Goal: Transaction & Acquisition: Purchase product/service

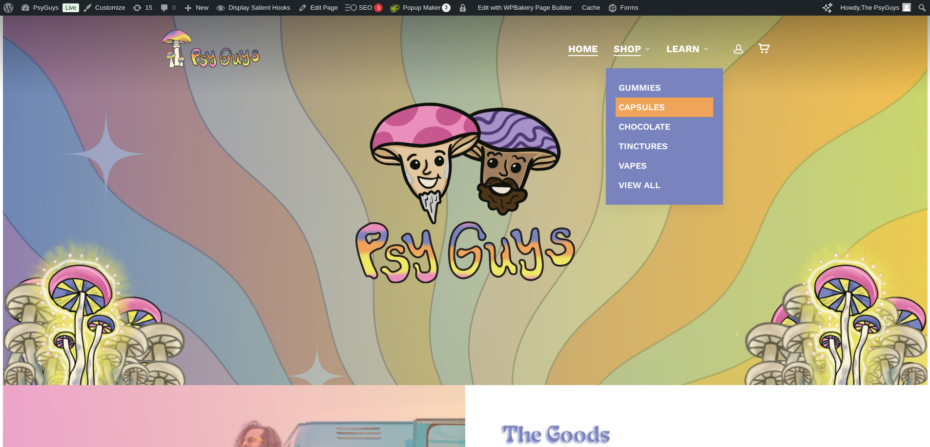
click at [634, 108] on span "Capsules" at bounding box center [641, 107] width 46 height 10
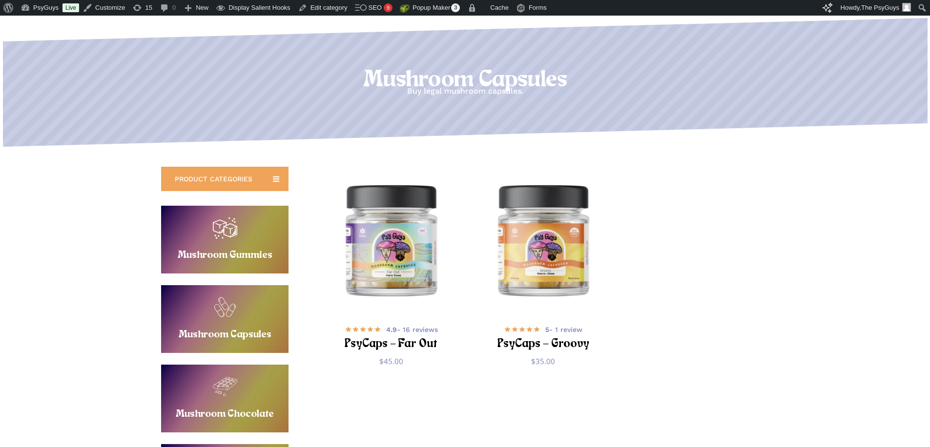
scroll to position [98, 0]
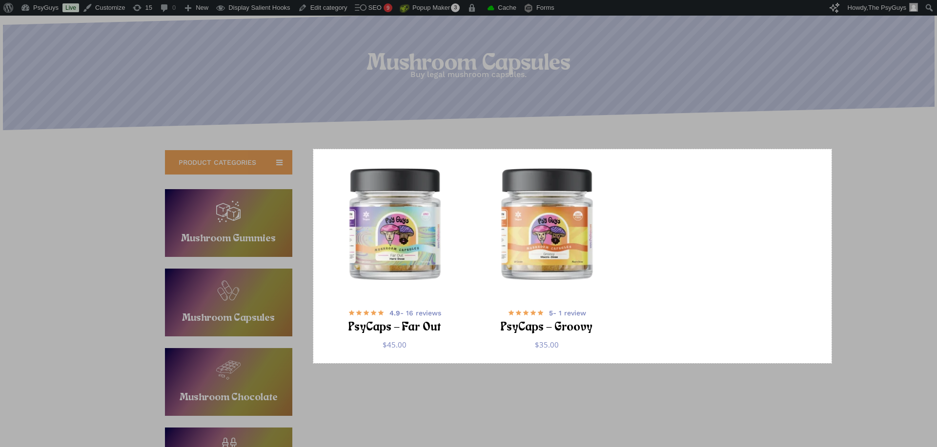
drag, startPoint x: 313, startPoint y: 149, endPoint x: 832, endPoint y: 364, distance: 561.4
click at [832, 364] on div "1062 X 439" at bounding box center [468, 440] width 937 height 1076
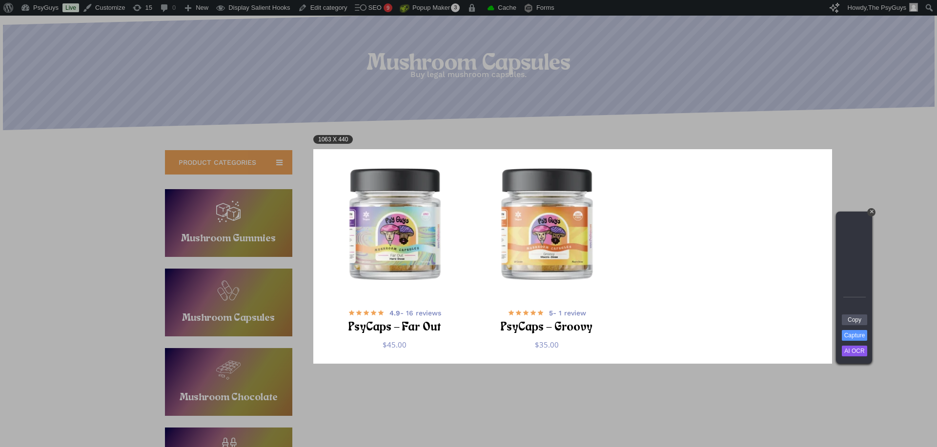
click at [786, 120] on div at bounding box center [416, 25] width 832 height 247
click at [805, 259] on div "1063 X 440" at bounding box center [572, 256] width 519 height 215
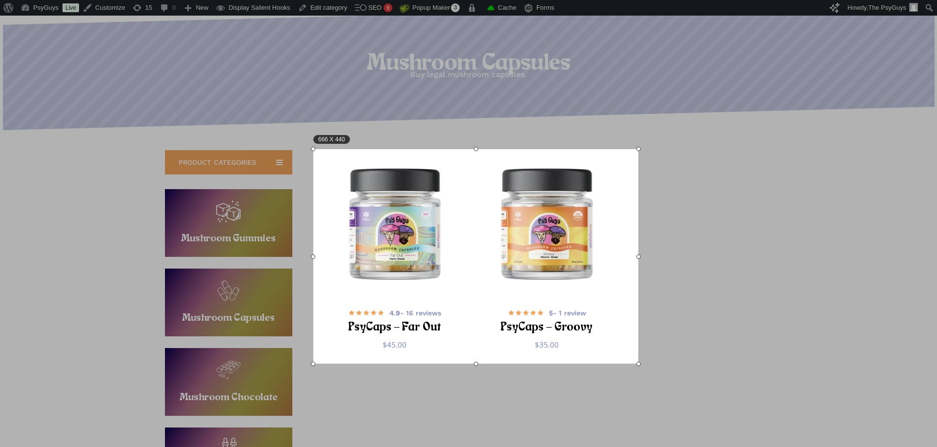
drag, startPoint x: 832, startPoint y: 256, endPoint x: 638, endPoint y: 244, distance: 194.1
click at [638, 244] on div at bounding box center [638, 256] width 4 height 215
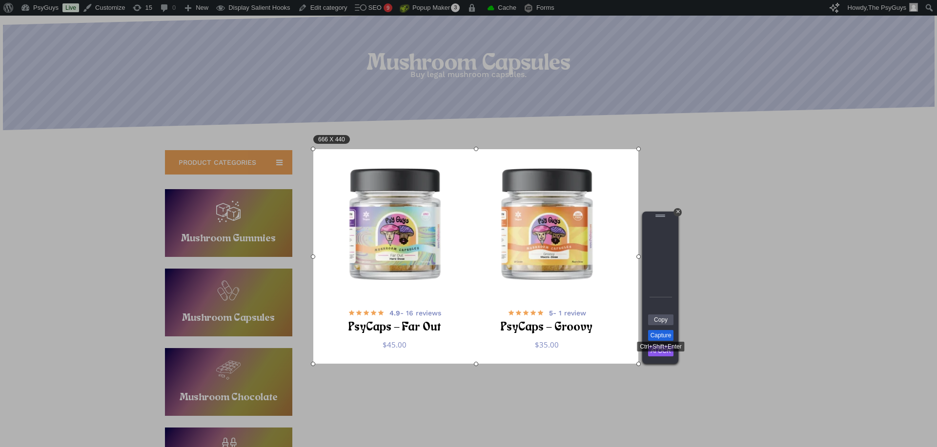
click at [661, 336] on link "Capture" at bounding box center [660, 335] width 25 height 11
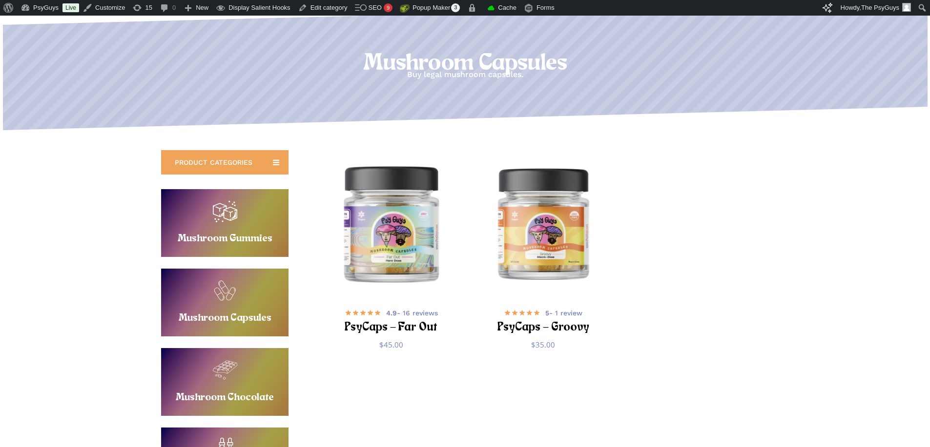
click at [380, 212] on img "PsyCaps - Far Out" at bounding box center [391, 223] width 148 height 148
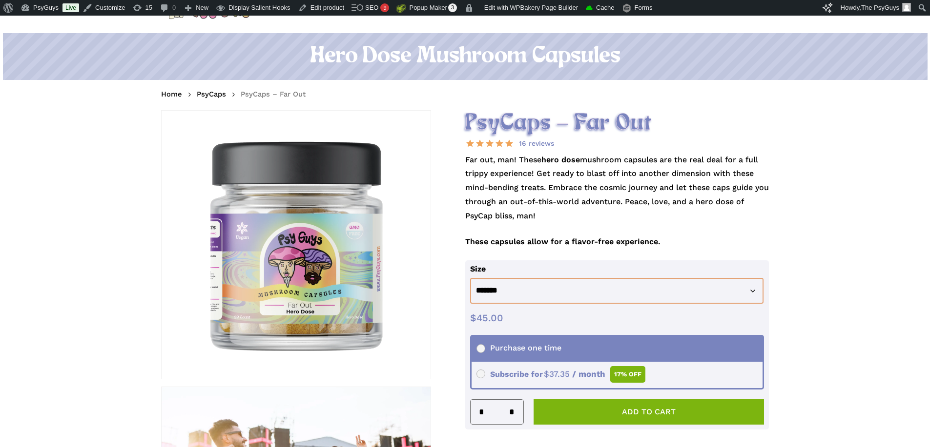
scroll to position [49, 0]
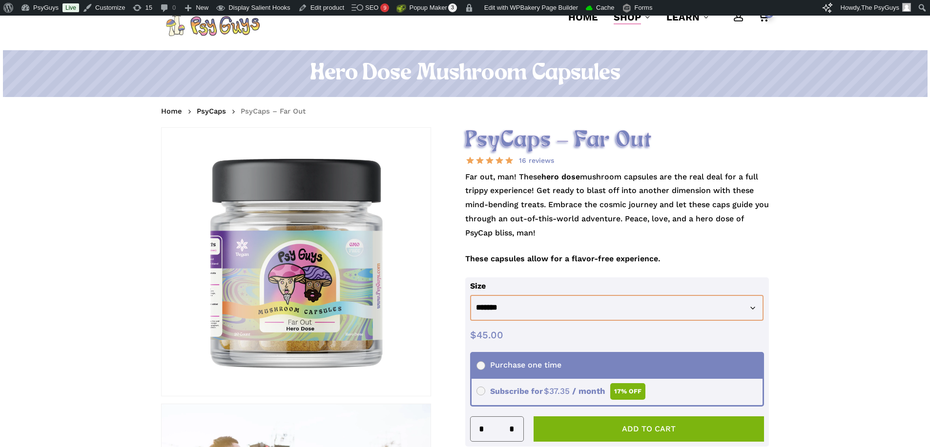
drag, startPoint x: 68, startPoint y: 260, endPoint x: 38, endPoint y: 384, distance: 128.2
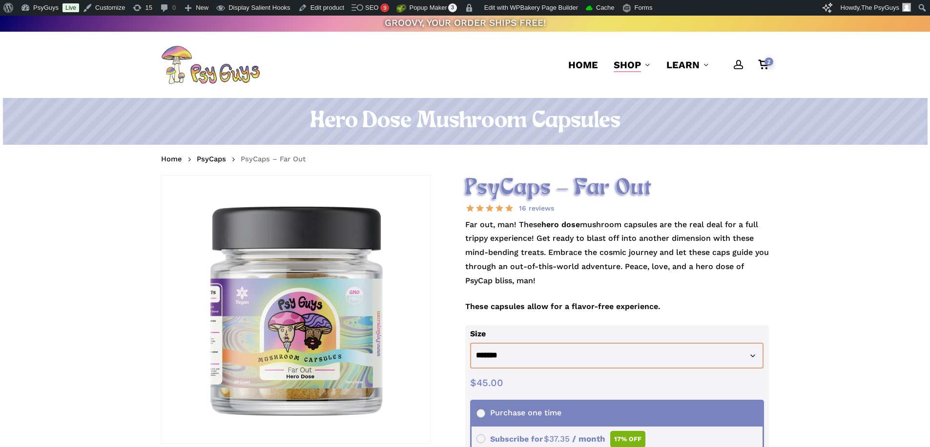
scroll to position [0, 0]
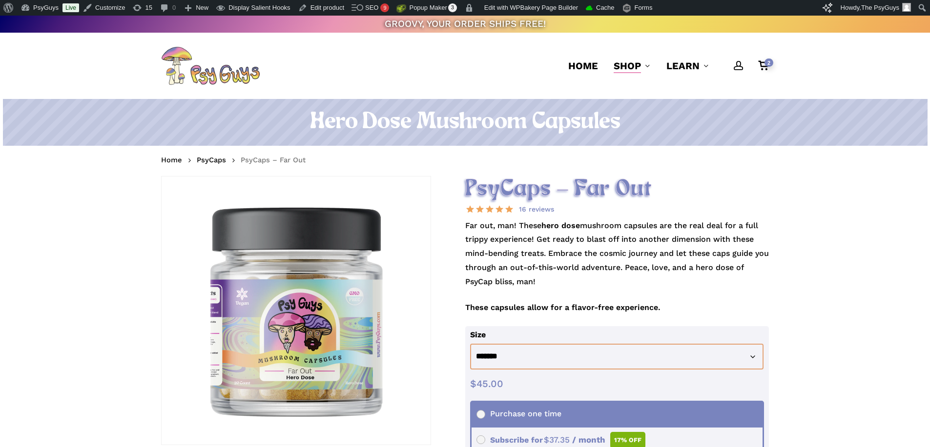
click at [539, 191] on h2 "PsyCaps – Far Out" at bounding box center [617, 189] width 304 height 27
click at [580, 167] on nav "Home PsyCaps PsyCaps – Far Out" at bounding box center [465, 161] width 608 height 16
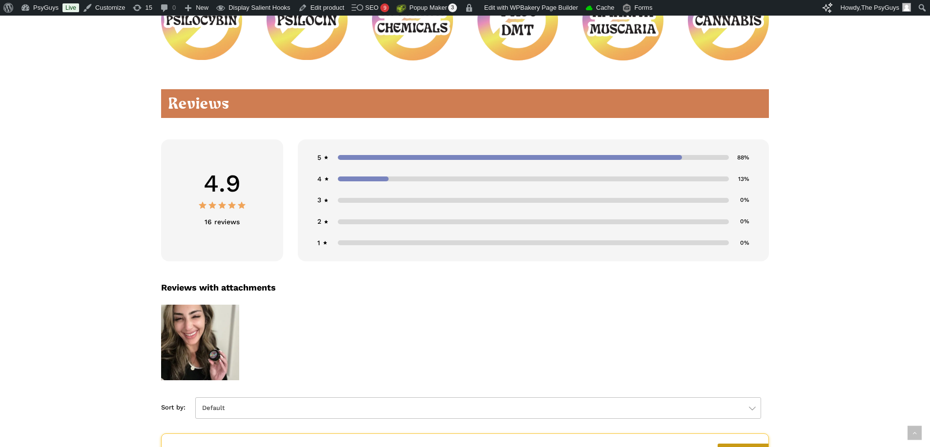
scroll to position [1171, 0]
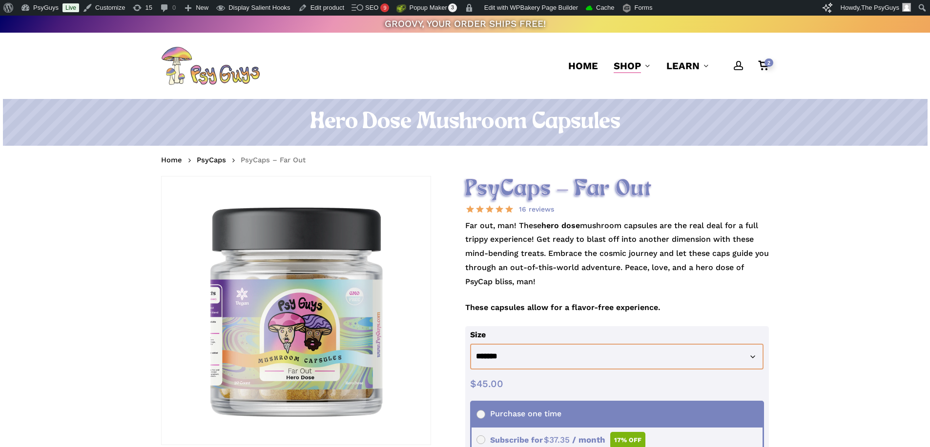
click at [513, 177] on h2 "PsyCaps – Far Out" at bounding box center [617, 189] width 304 height 27
click at [515, 182] on h2 "PsyCaps – Far Out" at bounding box center [617, 189] width 304 height 27
click at [514, 161] on nav "Home PsyCaps PsyCaps – Far Out" at bounding box center [465, 161] width 608 height 16
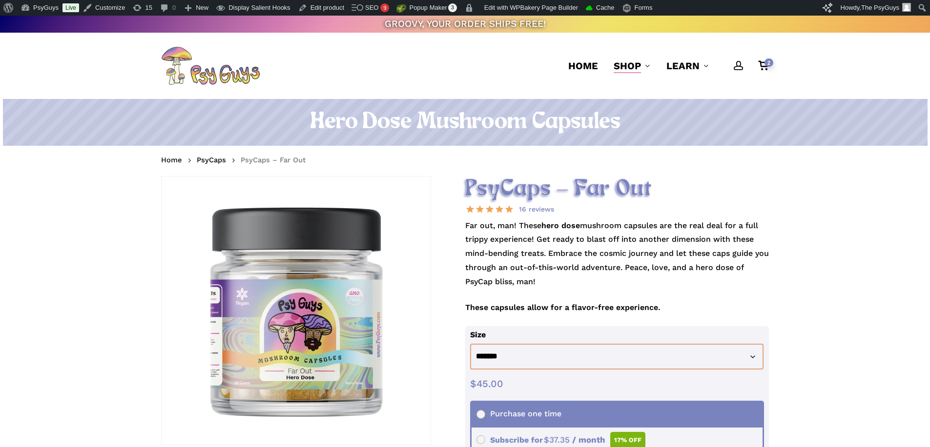
click at [493, 119] on h1 "Hero Dose Mushroom Capsules" at bounding box center [465, 122] width 608 height 27
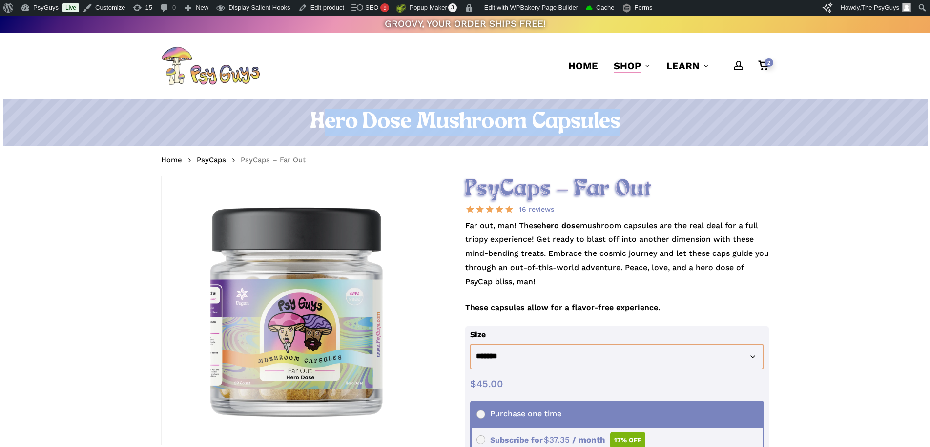
click at [493, 119] on h1 "Hero Dose Mushroom Capsules" at bounding box center [465, 122] width 608 height 27
click at [508, 146] on div "Hero Dose Mushroom Capsules" at bounding box center [464, 126] width 695 height 54
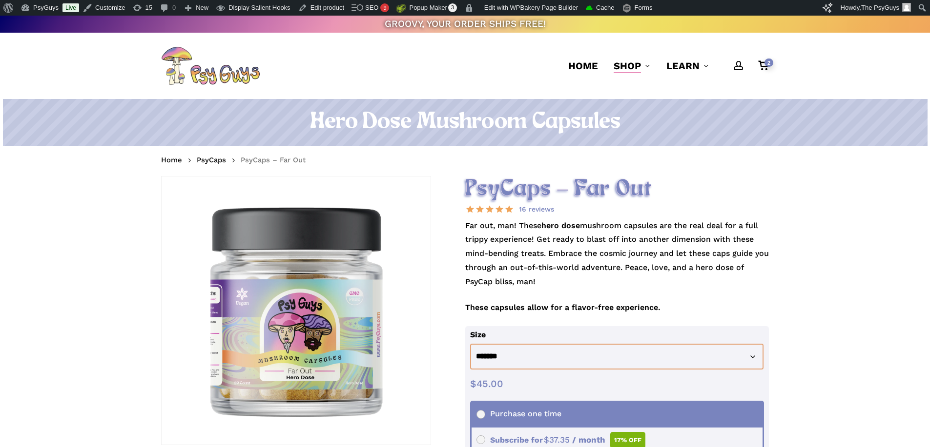
click at [510, 180] on h2 "PsyCaps – Far Out" at bounding box center [617, 189] width 304 height 27
drag, startPoint x: 510, startPoint y: 168, endPoint x: 493, endPoint y: 129, distance: 42.6
click at [510, 168] on nav "Home PsyCaps PsyCaps – Far Out" at bounding box center [465, 161] width 608 height 16
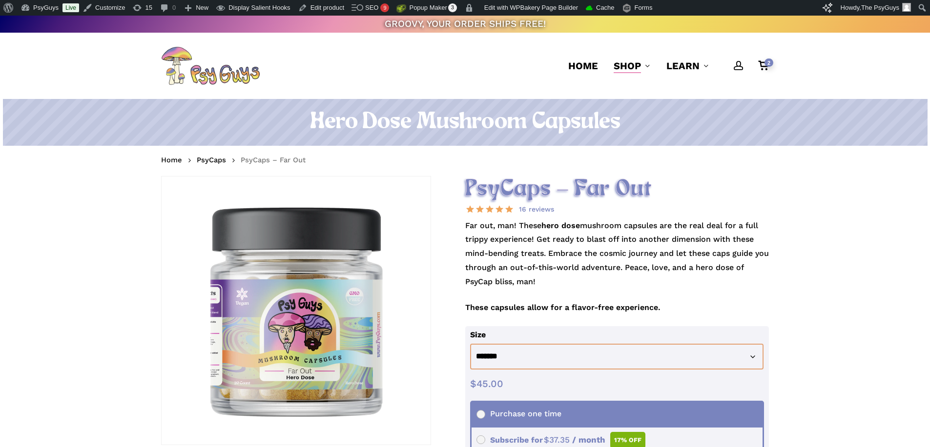
click at [489, 120] on h1 "Hero Dose Mushroom Capsules" at bounding box center [465, 122] width 608 height 27
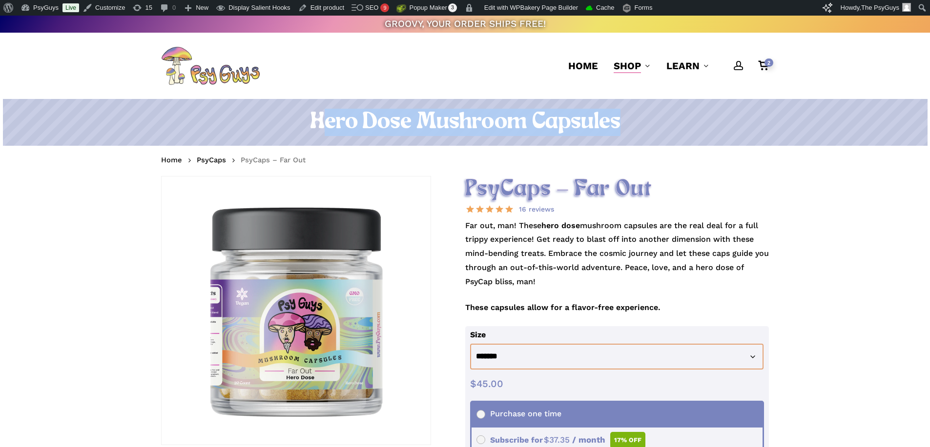
click at [489, 120] on h1 "Hero Dose Mushroom Capsules" at bounding box center [465, 122] width 608 height 27
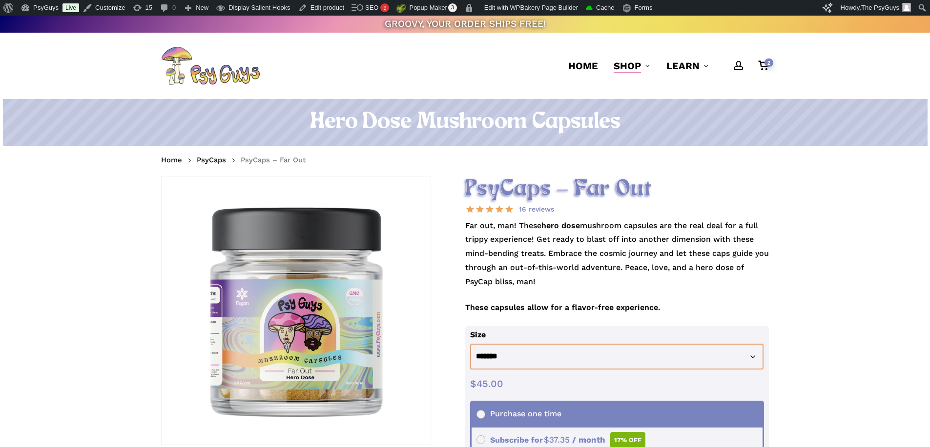
click at [507, 153] on nav "Home PsyCaps PsyCaps – Far Out" at bounding box center [465, 161] width 608 height 16
click at [514, 180] on h2 "PsyCaps – Far Out" at bounding box center [617, 189] width 304 height 27
click at [509, 161] on nav "Home PsyCaps PsyCaps – Far Out" at bounding box center [465, 161] width 608 height 16
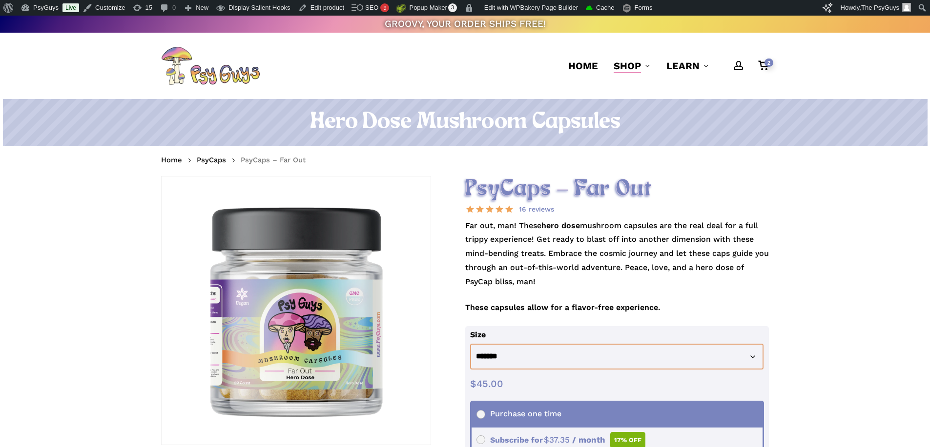
click at [509, 161] on nav "Home PsyCaps PsyCaps – Far Out" at bounding box center [465, 161] width 608 height 16
click at [575, 179] on h2 "PsyCaps – Far Out" at bounding box center [617, 189] width 304 height 27
